Goal: Task Accomplishment & Management: Complete application form

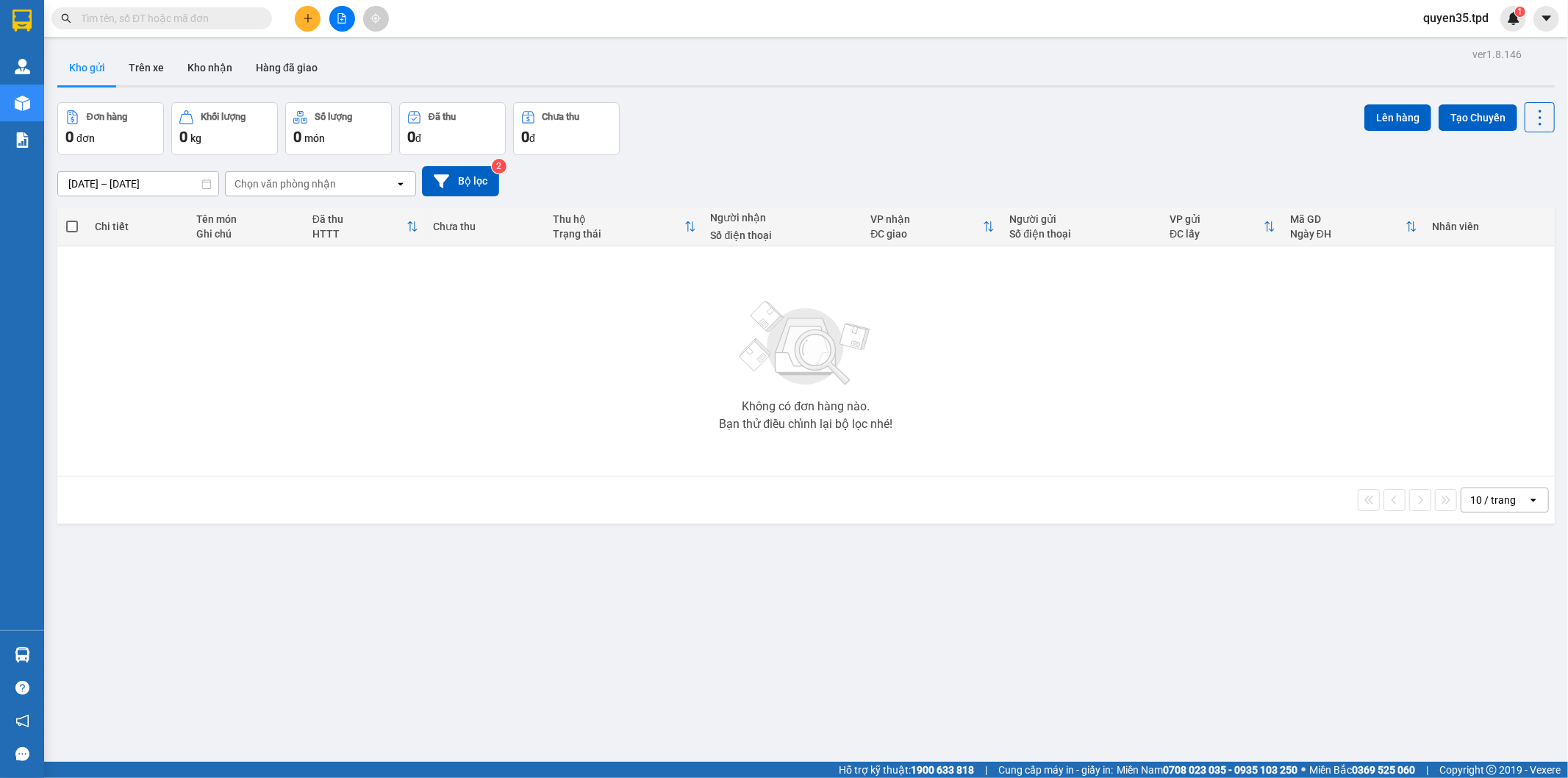
click at [306, 22] on icon "plus" at bounding box center [307, 18] width 10 height 10
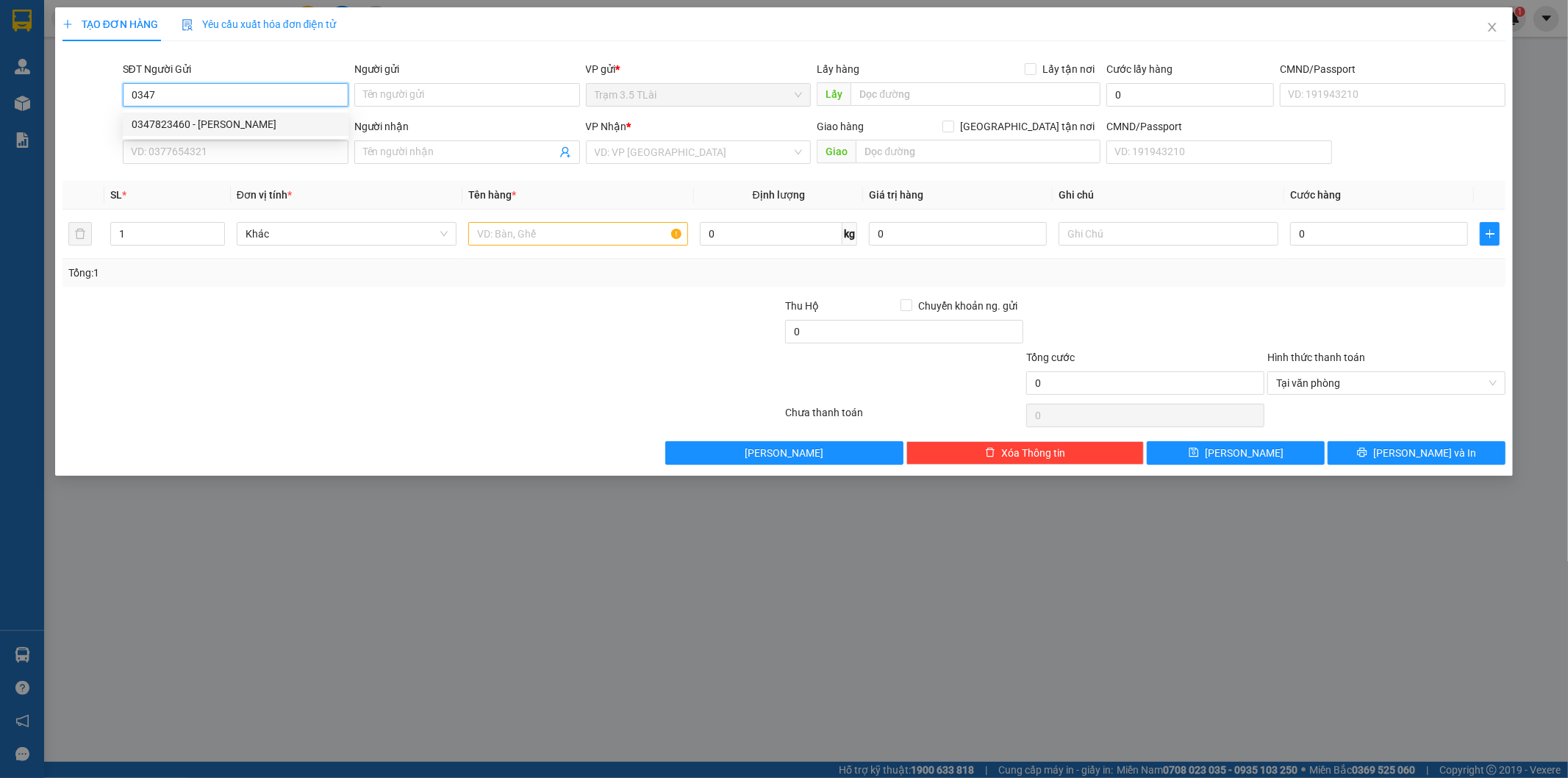
drag, startPoint x: 189, startPoint y: 121, endPoint x: 207, endPoint y: 130, distance: 20.1
click at [190, 122] on div "0347823460 - [PERSON_NAME]" at bounding box center [236, 124] width 208 height 16
type input "0347823460"
type input "[PERSON_NAME]"
type input "0945798829"
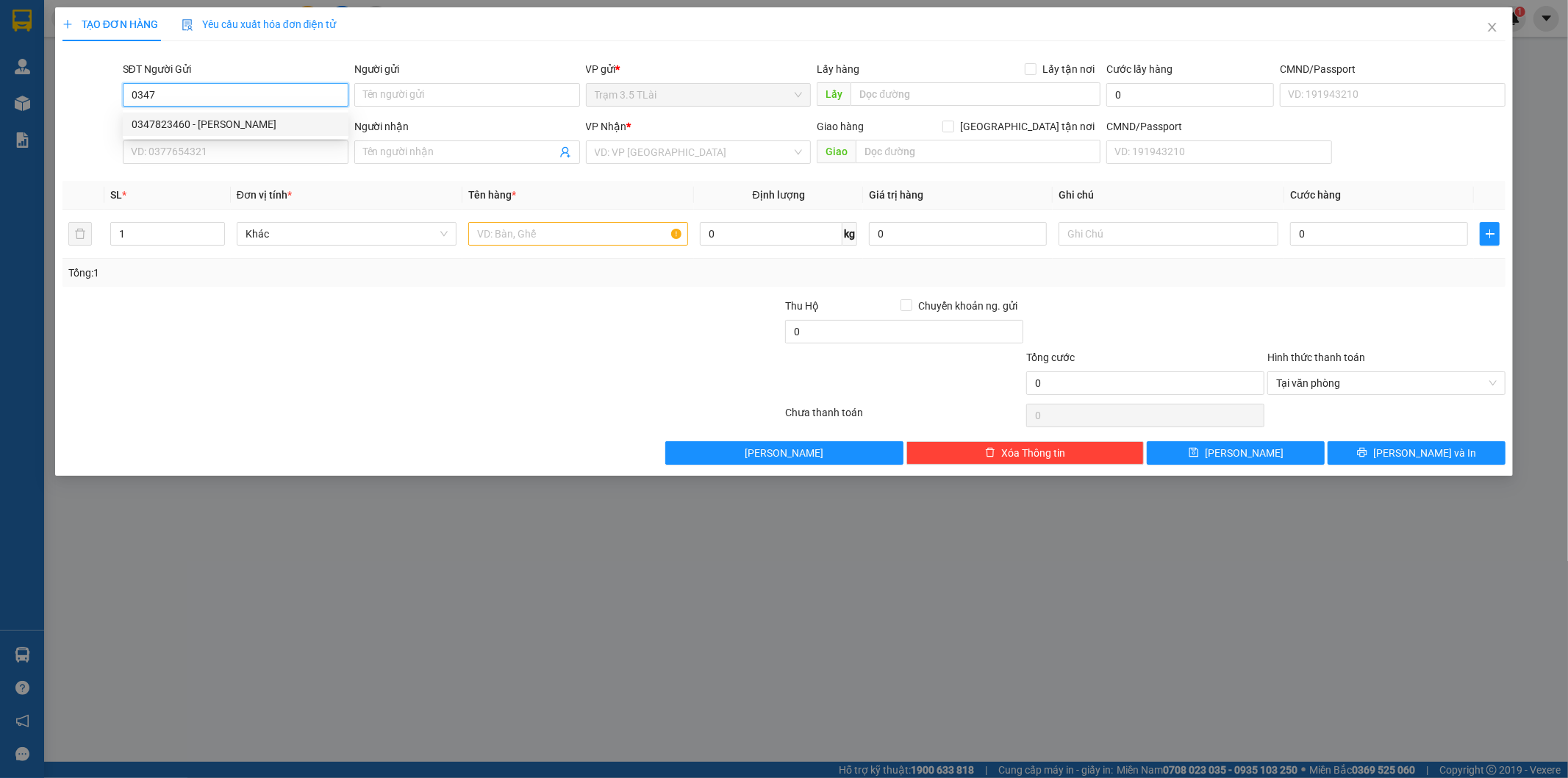
type input "hân"
type input "0347823460"
click at [500, 238] on input "text" at bounding box center [578, 234] width 220 height 24
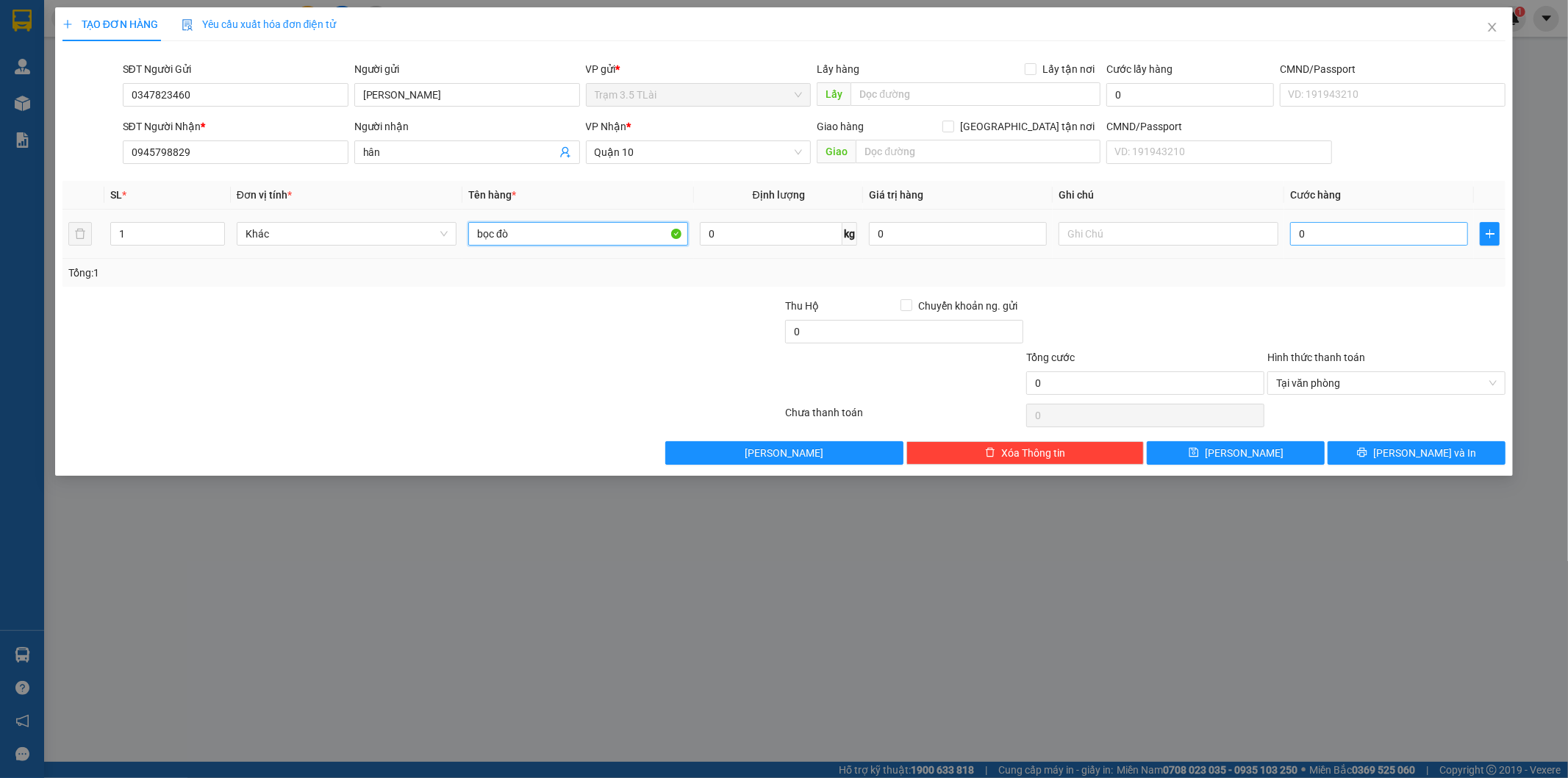
type input "bọc đò"
click at [1320, 226] on input "0" at bounding box center [1379, 234] width 178 height 24
type input "4"
type input "40"
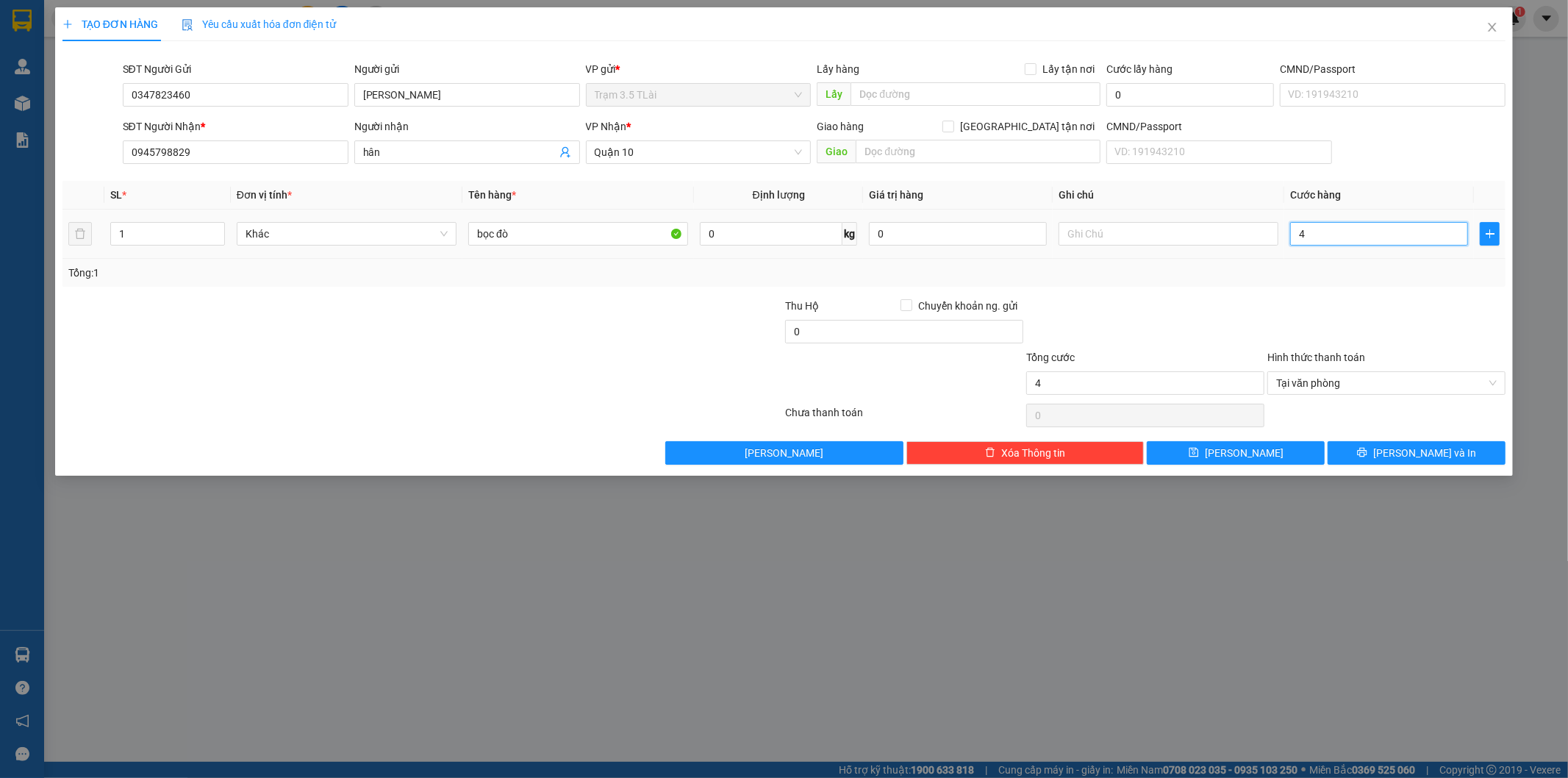
type input "40"
type input "40.000"
click at [1419, 446] on span "[PERSON_NAME] và In" at bounding box center [1425, 453] width 103 height 16
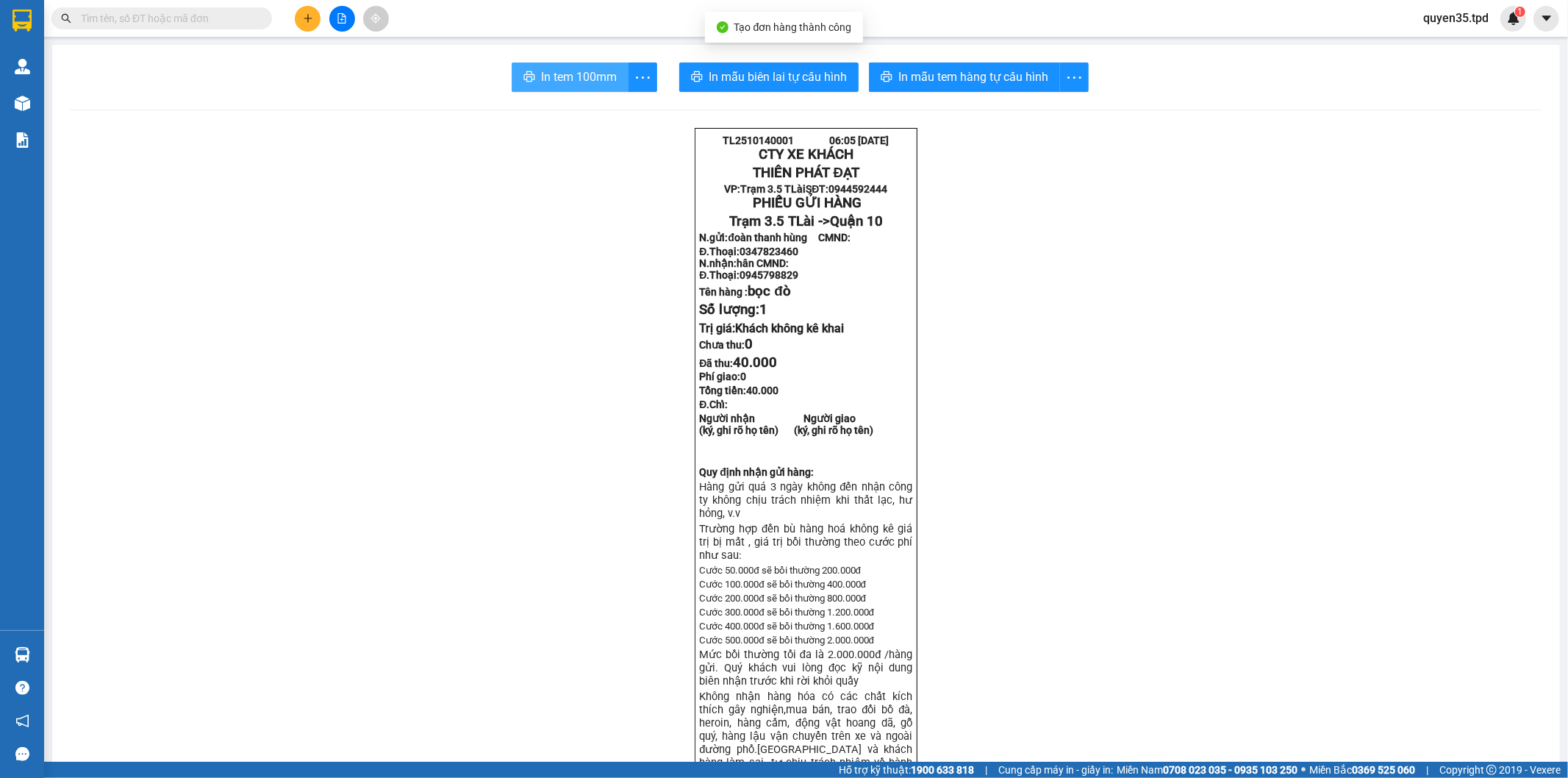
click at [543, 79] on span "In tem 100mm" at bounding box center [578, 76] width 75 height 18
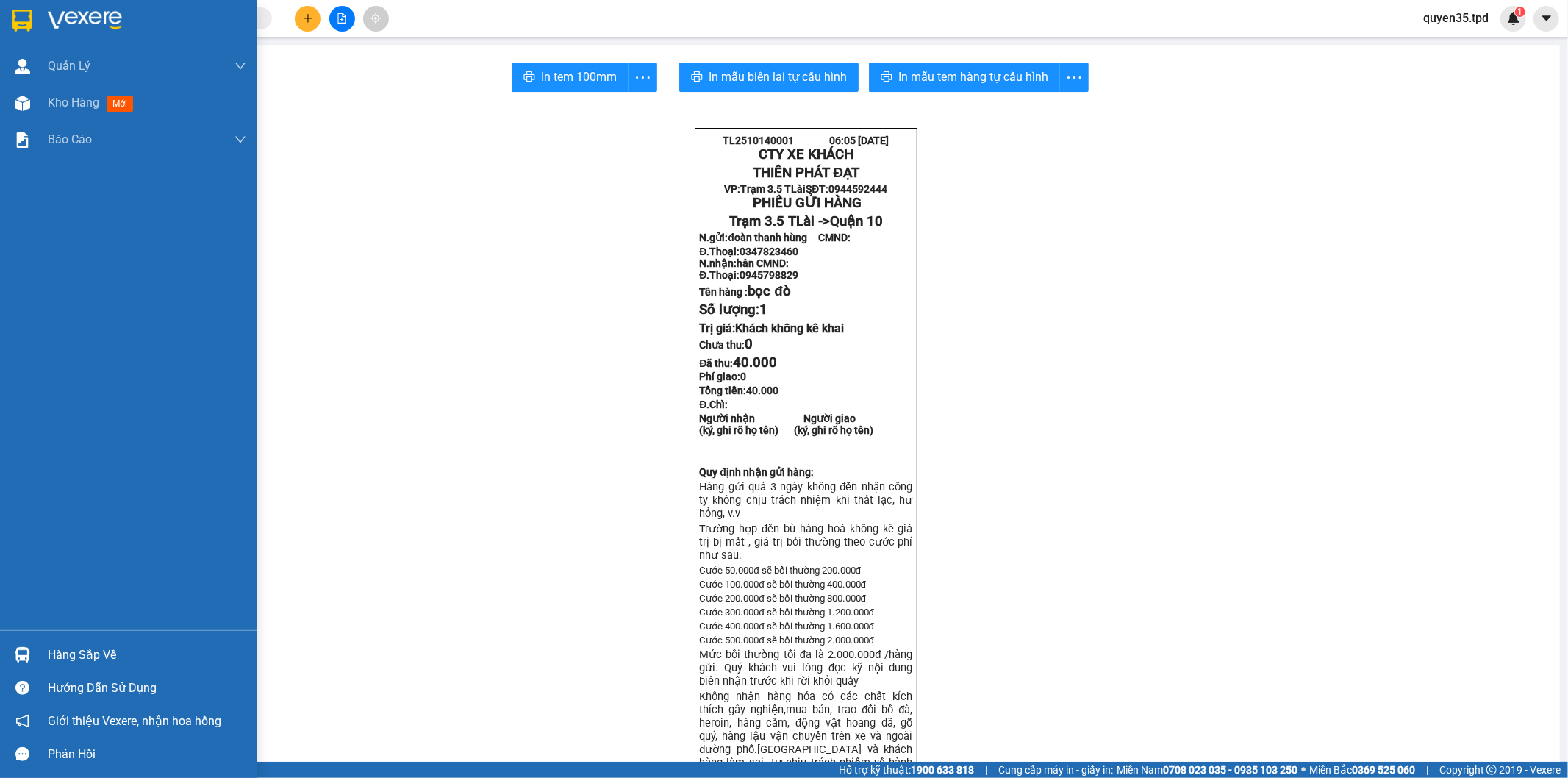
click at [17, 646] on div at bounding box center [22, 655] width 25 height 25
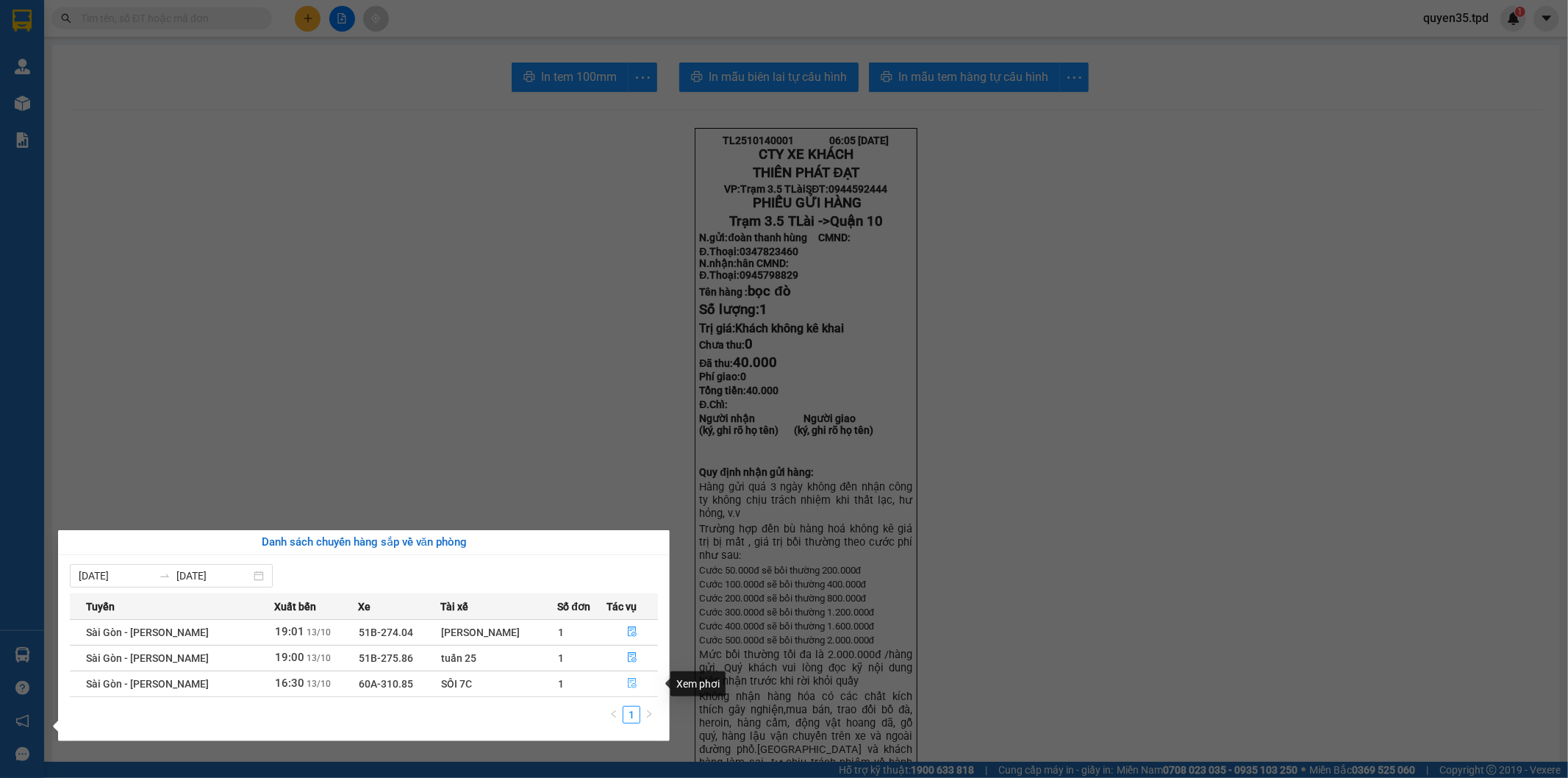
click at [629, 683] on icon "file-done" at bounding box center [632, 683] width 10 height 10
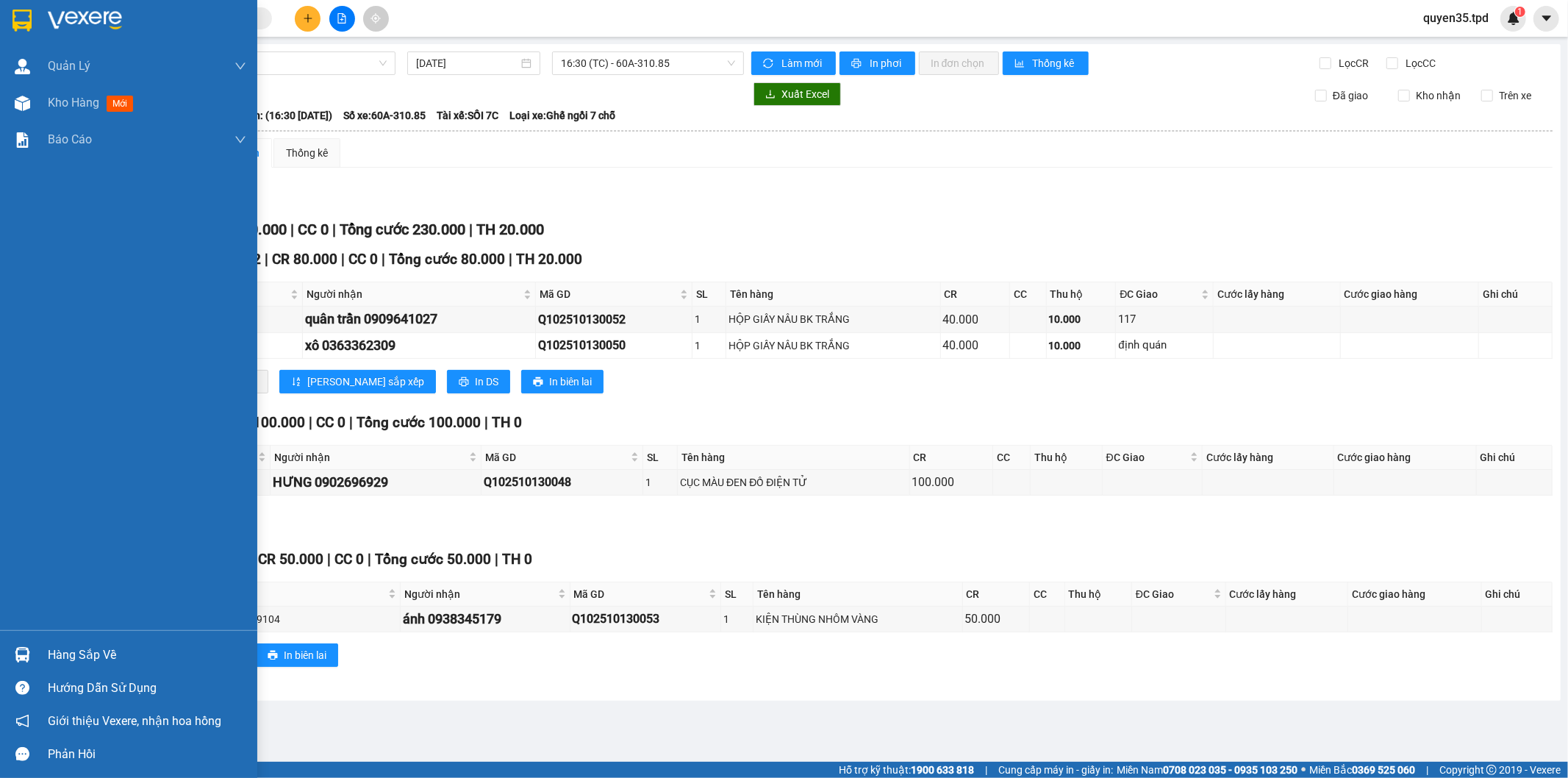
click at [34, 660] on div at bounding box center [22, 655] width 25 height 25
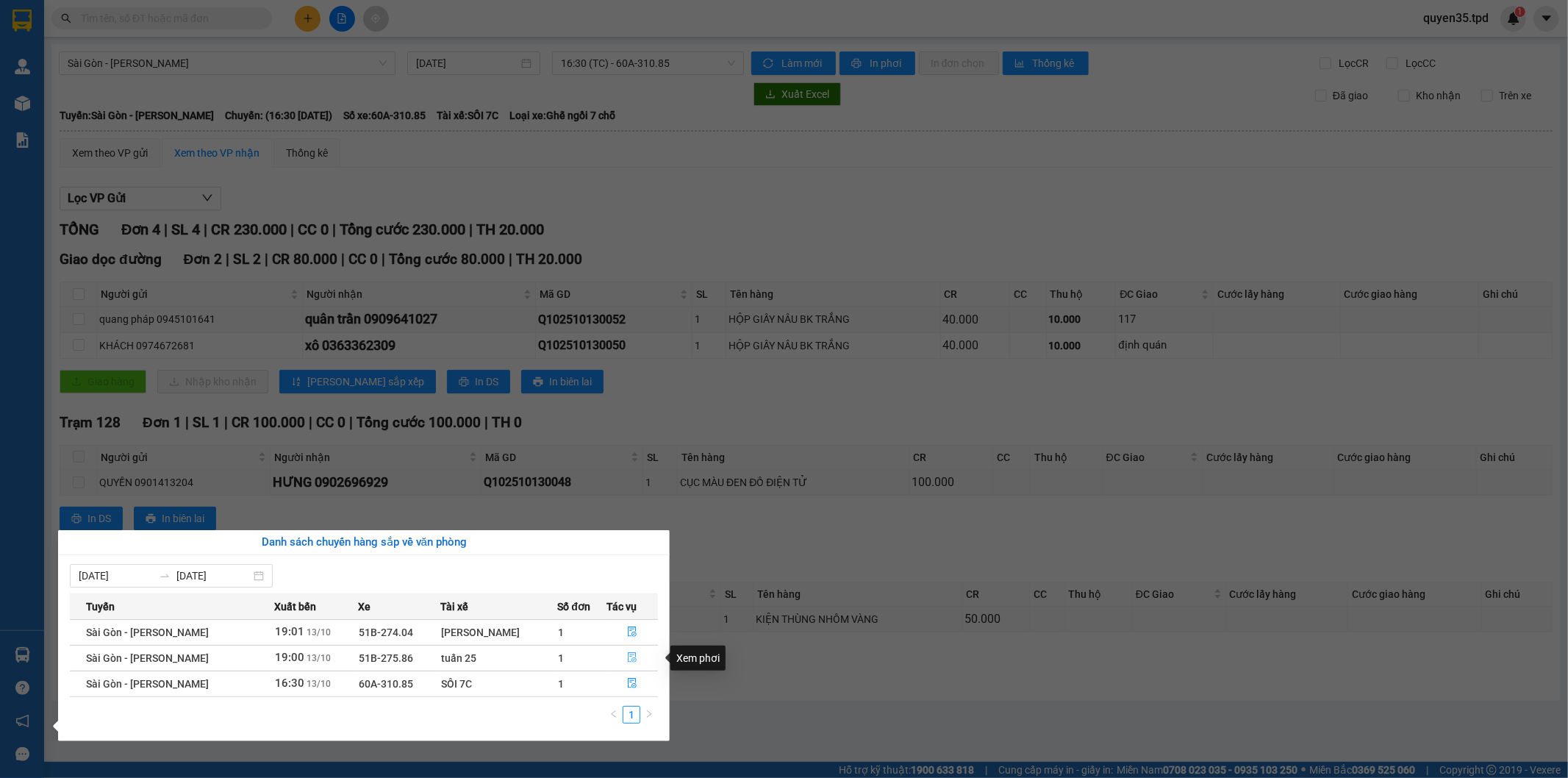
click at [632, 657] on icon "file-done" at bounding box center [631, 657] width 9 height 10
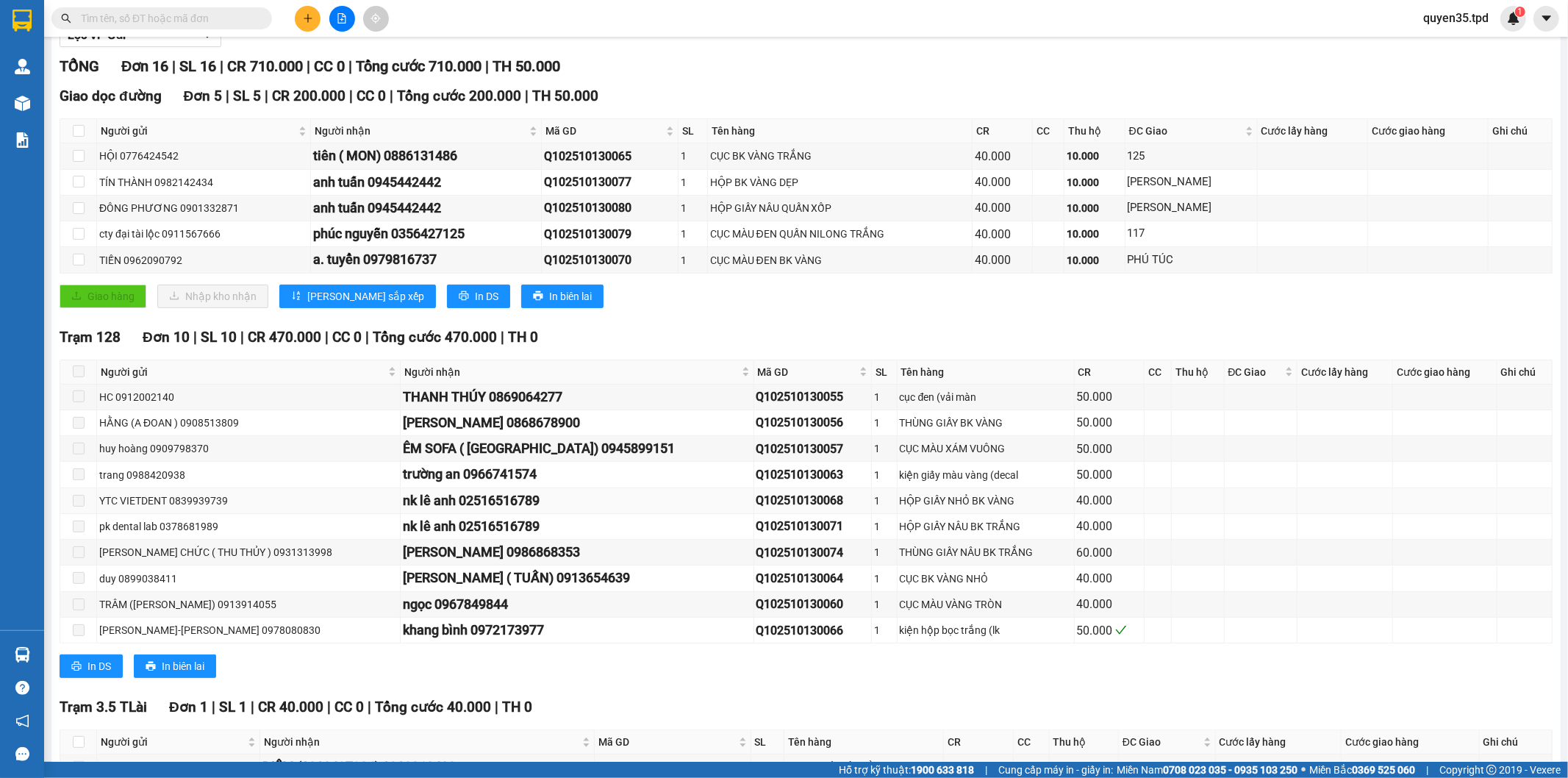
scroll to position [245, 0]
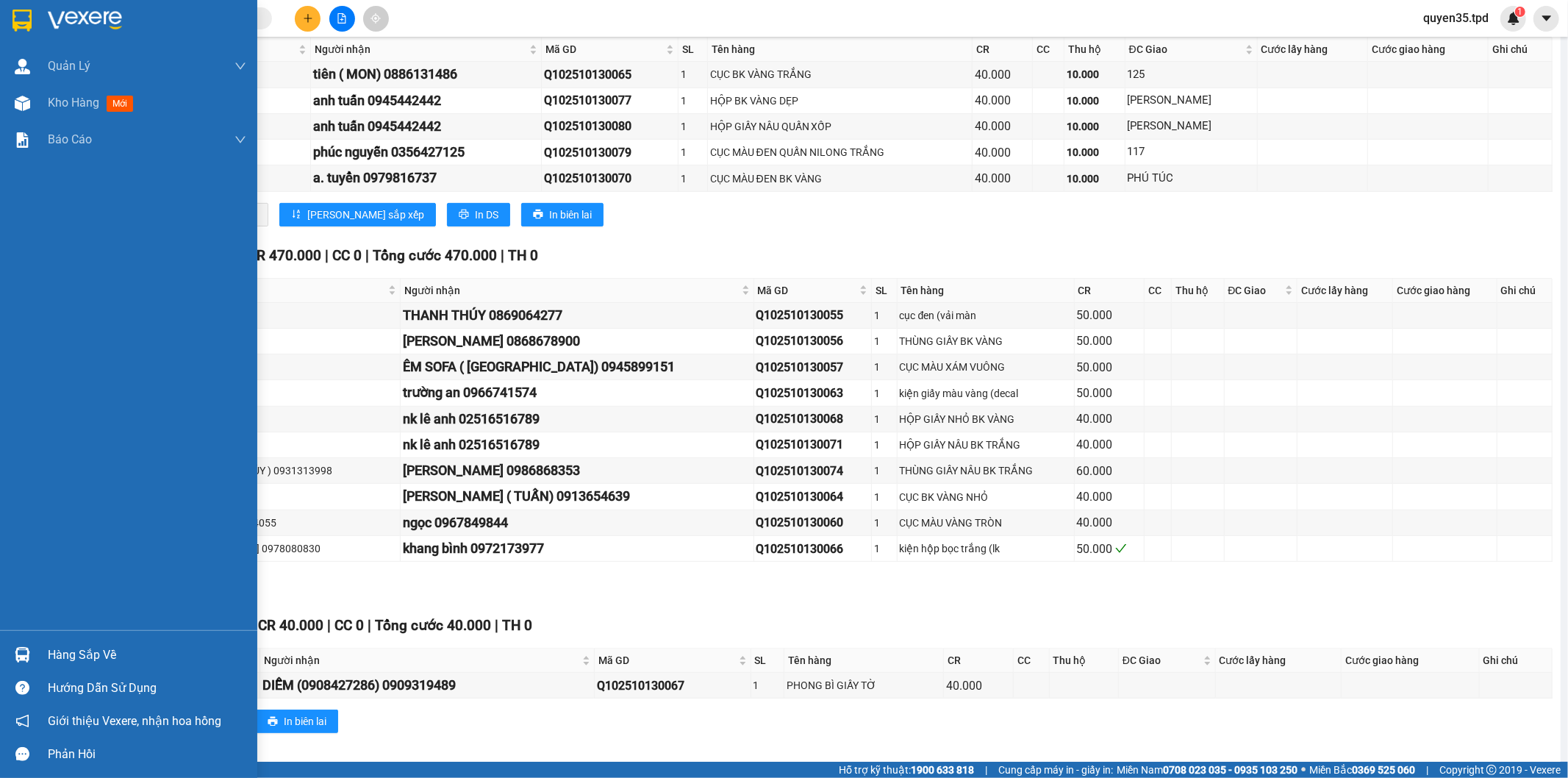
click at [24, 662] on img at bounding box center [22, 655] width 15 height 15
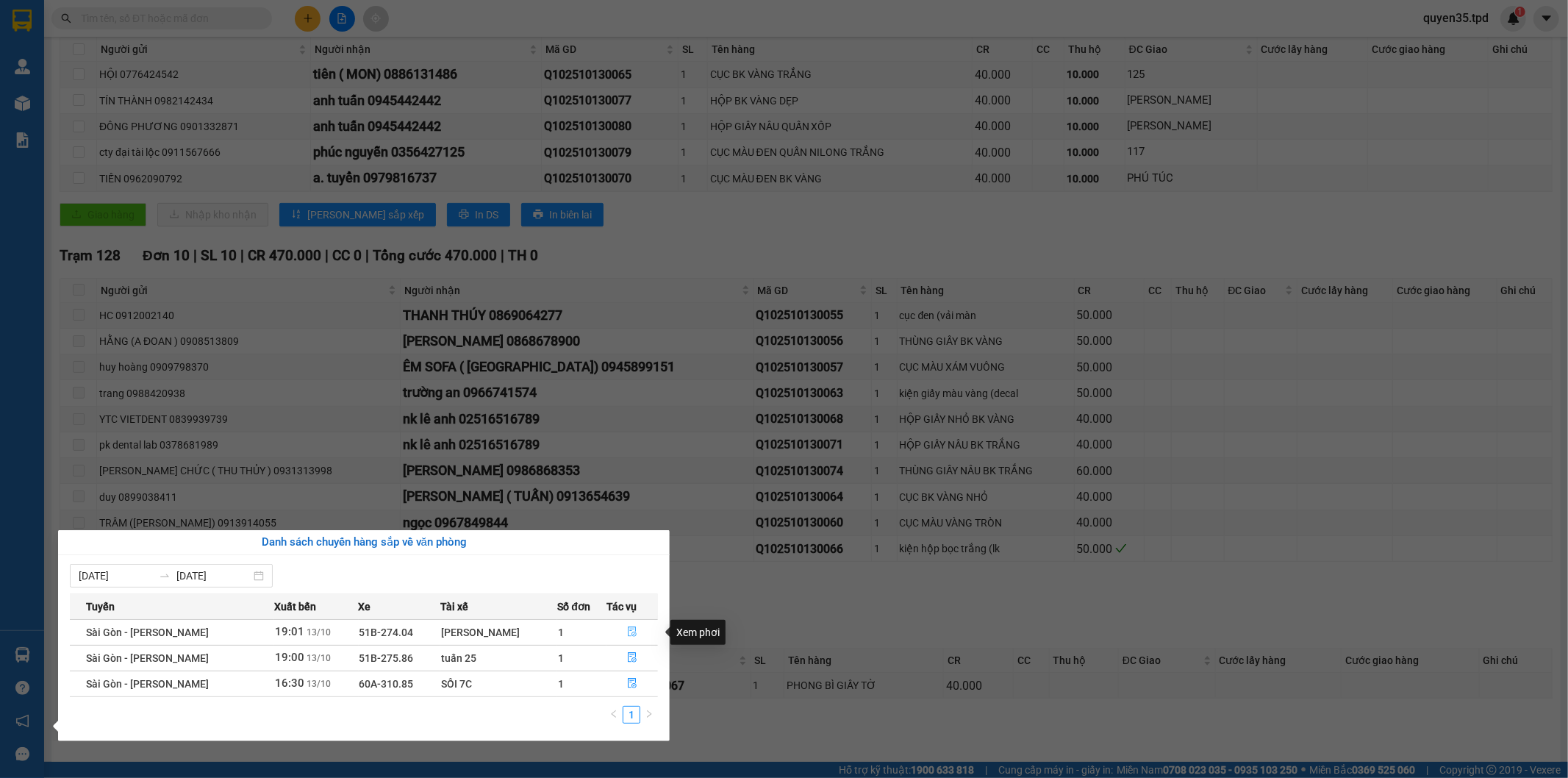
click at [628, 627] on button "button" at bounding box center [632, 633] width 50 height 24
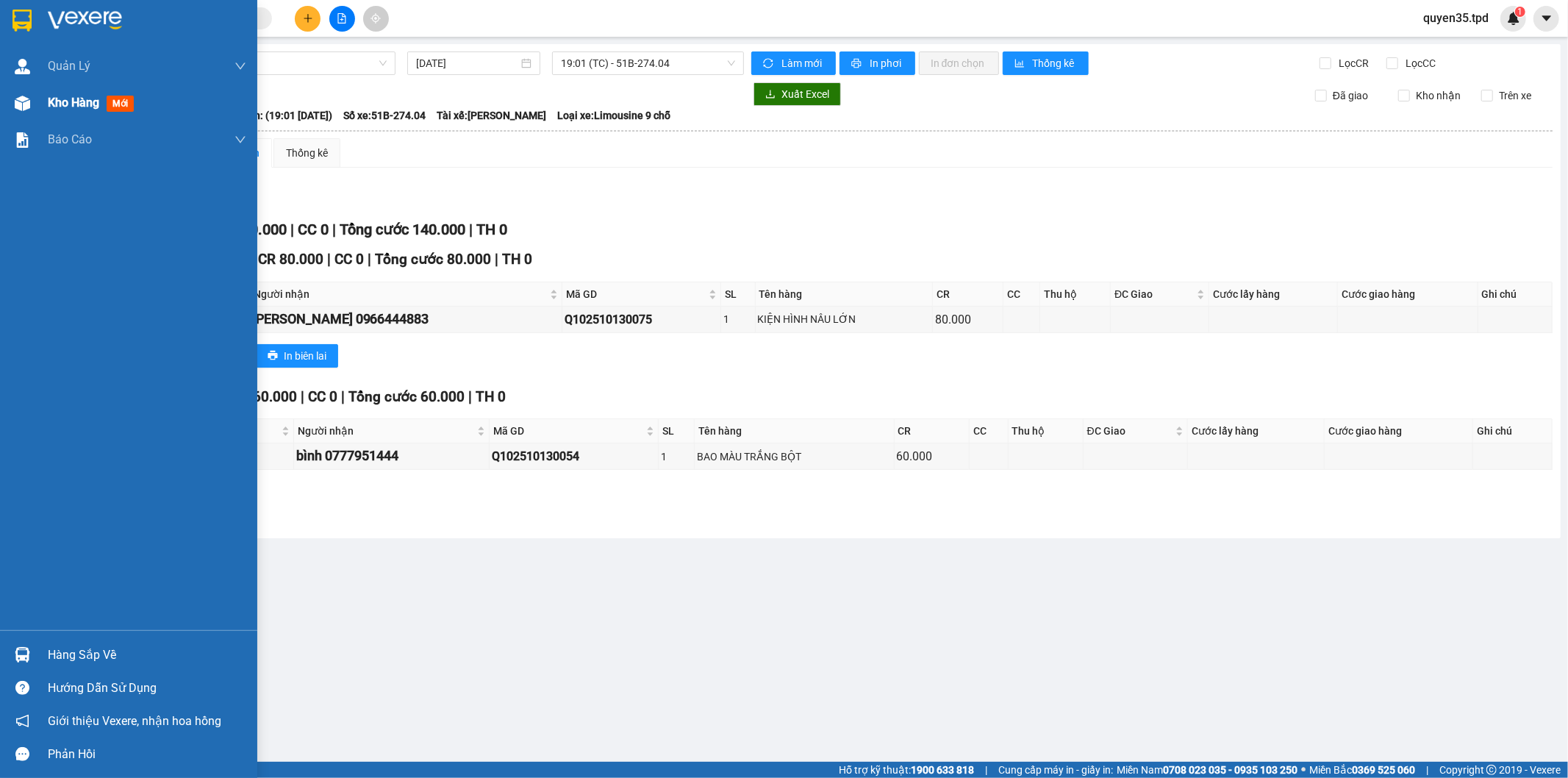
click at [41, 111] on div "Kho hàng mới" at bounding box center [129, 103] width 257 height 37
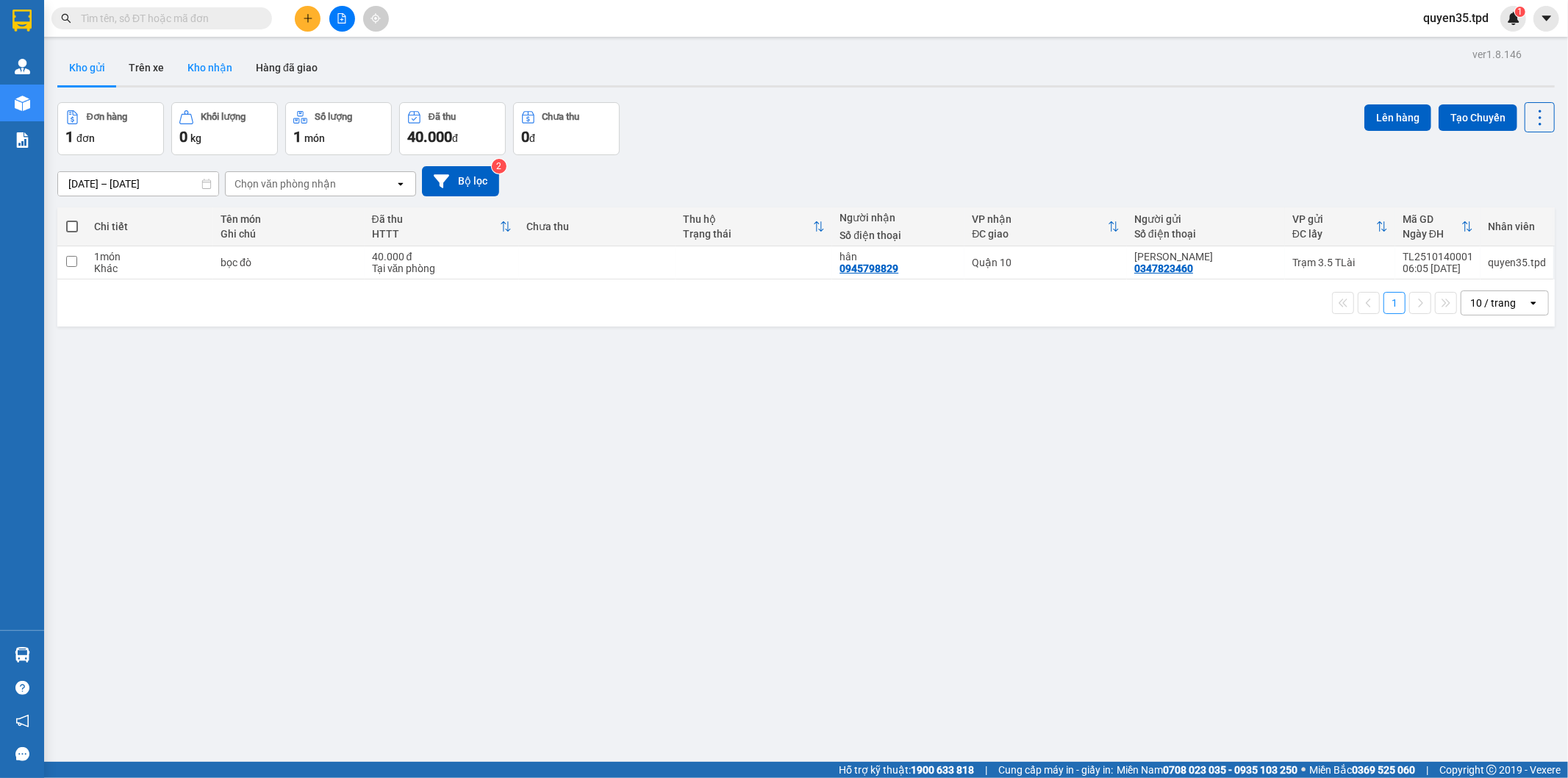
click at [195, 70] on button "Kho nhận" at bounding box center [210, 68] width 68 height 35
